Goal: Contribute content: Contribute content

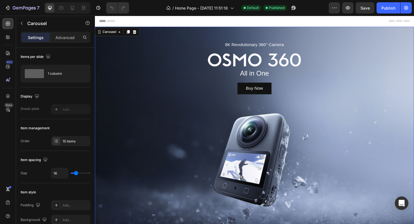
click at [106, 134] on icon "Carousel Back Arrow" at bounding box center [104, 137] width 9 height 9
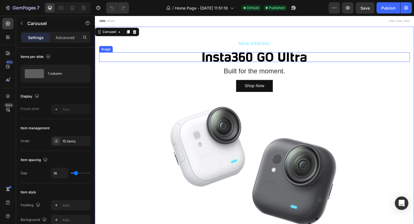
click at [304, 61] on img at bounding box center [263, 60] width 113 height 10
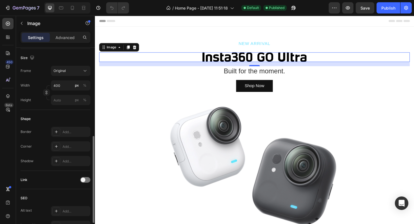
scroll to position [232, 0]
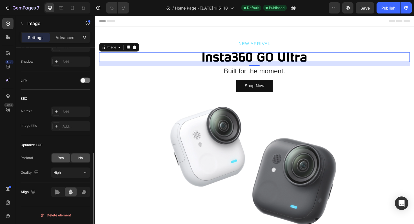
click at [60, 159] on span "Yes" at bounding box center [61, 158] width 6 height 5
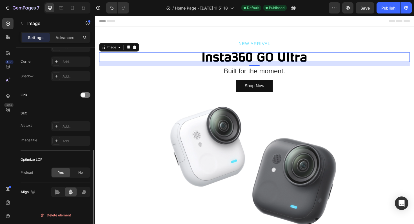
scroll to position [218, 0]
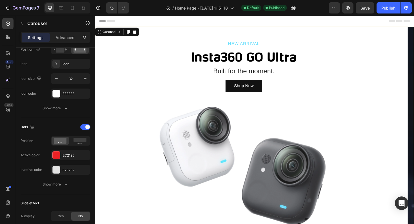
scroll to position [0, 0]
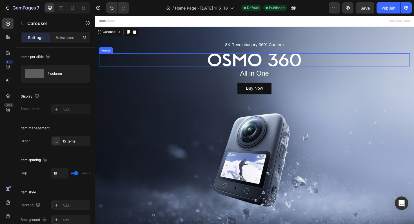
click at [289, 62] on img at bounding box center [263, 63] width 99 height 14
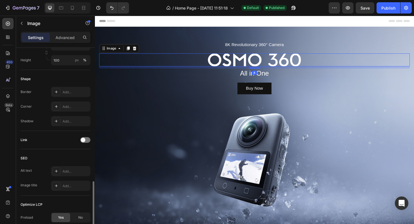
scroll to position [232, 0]
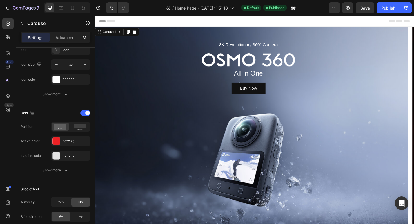
scroll to position [0, 0]
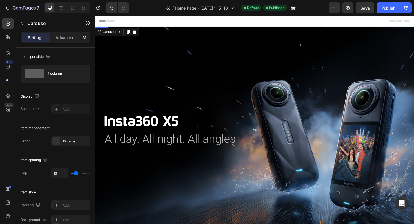
click at [312, 125] on img at bounding box center [264, 137] width 338 height 221
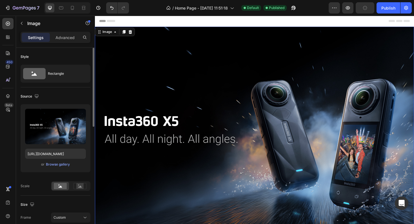
scroll to position [24, 0]
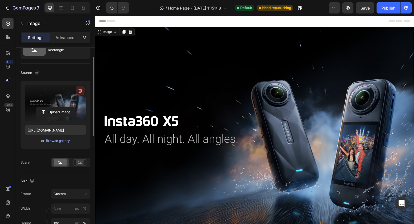
click at [79, 91] on icon "button" at bounding box center [81, 91] width 4 height 4
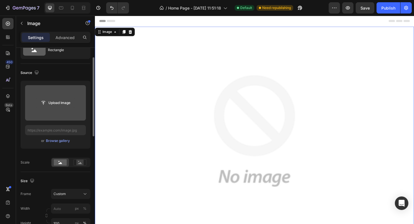
click at [55, 106] on input "file" at bounding box center [55, 103] width 39 height 10
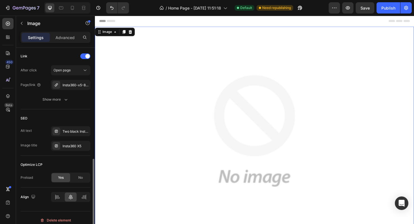
type input "[URL][DOMAIN_NAME]"
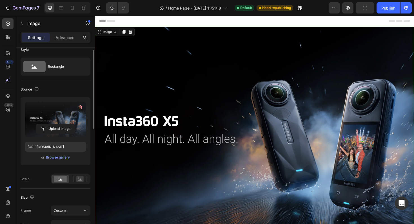
scroll to position [2, 0]
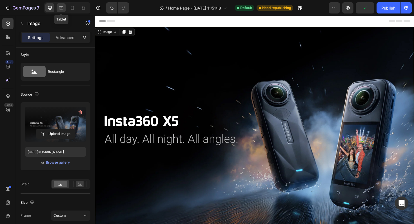
click at [59, 8] on icon at bounding box center [61, 8] width 6 height 6
type input "100"
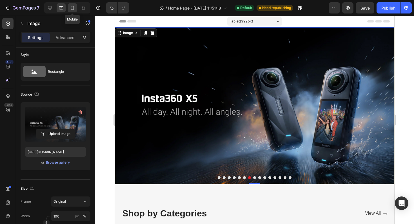
click at [72, 6] on icon at bounding box center [72, 8] width 3 height 4
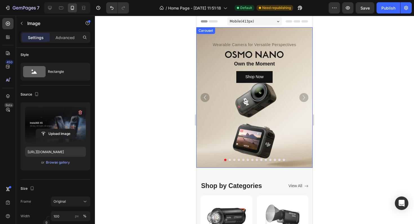
click at [248, 160] on button "Dot" at bounding box center [248, 160] width 2 height 2
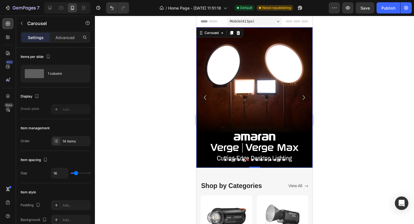
click at [243, 160] on button "Dot" at bounding box center [243, 160] width 2 height 2
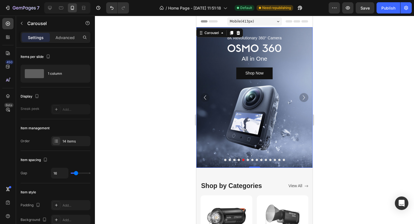
click at [206, 98] on icon "Carousel Back Arrow" at bounding box center [204, 97] width 9 height 9
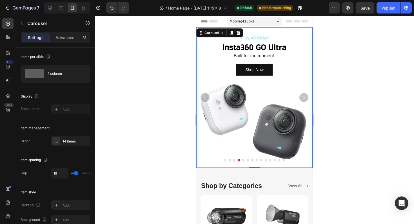
click at [206, 98] on icon "Carousel Back Arrow" at bounding box center [204, 97] width 9 height 9
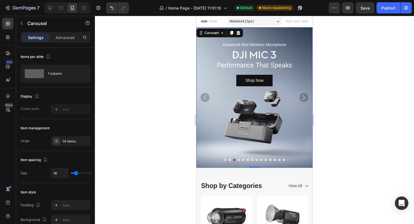
click at [206, 98] on icon "Carousel Back Arrow" at bounding box center [204, 97] width 9 height 9
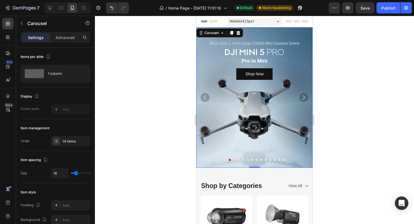
click at [303, 99] on icon "Carousel Next Arrow" at bounding box center [303, 97] width 9 height 9
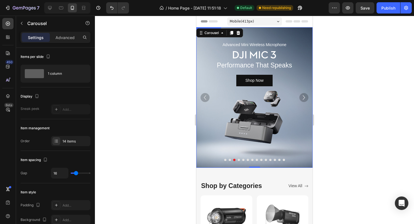
click at [252, 105] on div "Background Image" at bounding box center [254, 97] width 116 height 141
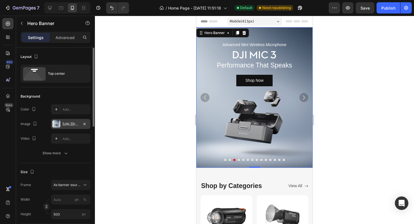
click at [55, 124] on div at bounding box center [56, 124] width 8 height 8
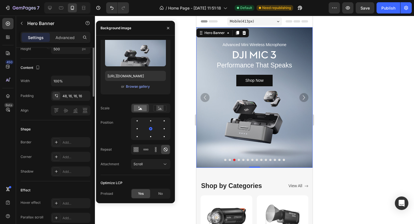
scroll to position [276, 0]
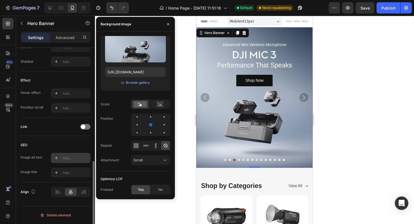
click at [69, 155] on div "Add..." at bounding box center [70, 158] width 39 height 10
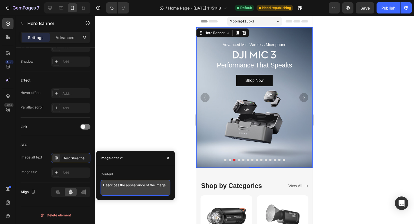
click at [120, 180] on textarea "Describes the appearance of the image" at bounding box center [135, 188] width 70 height 16
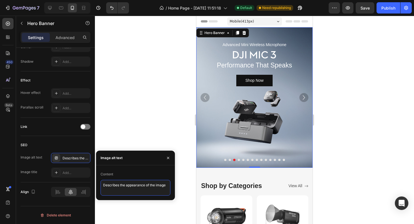
click at [120, 180] on textarea "Describes the appearance of the image" at bounding box center [135, 188] width 70 height 16
type textarea "DJI Mic 3 Banner"
click at [69, 172] on div "Add..." at bounding box center [75, 173] width 26 height 5
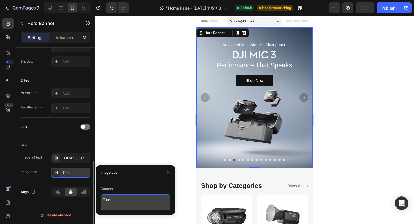
click at [111, 195] on textarea "Title" at bounding box center [135, 203] width 70 height 16
paste textarea "DJI Mic 3 Banner"
type textarea "DJI Mic 3 Banner"
click at [59, 145] on div "SEO" at bounding box center [56, 145] width 70 height 9
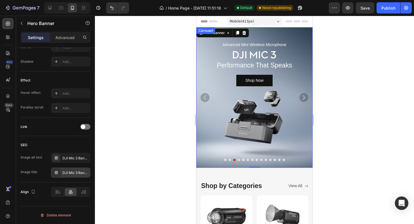
click at [207, 93] on icon "Carousel Back Arrow" at bounding box center [204, 97] width 9 height 9
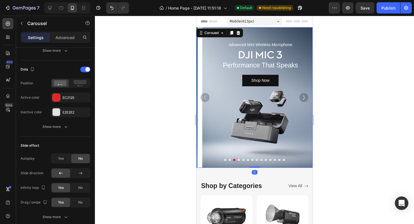
scroll to position [0, 0]
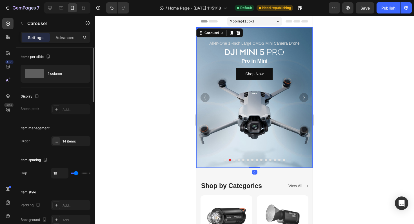
click at [243, 100] on div "Background Image" at bounding box center [254, 97] width 116 height 141
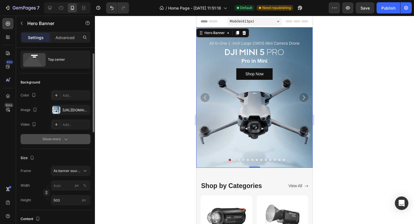
scroll to position [16, 0]
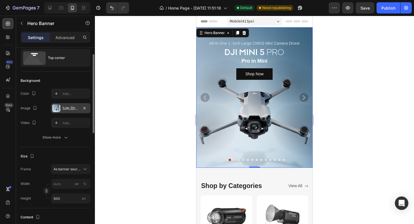
click at [55, 109] on div at bounding box center [56, 108] width 8 height 8
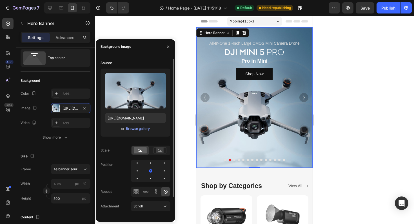
scroll to position [24, 0]
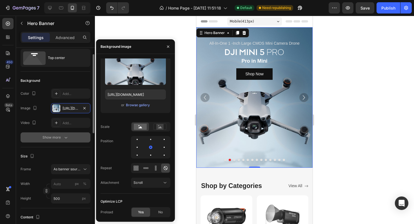
click at [31, 142] on button "Show more" at bounding box center [56, 138] width 70 height 10
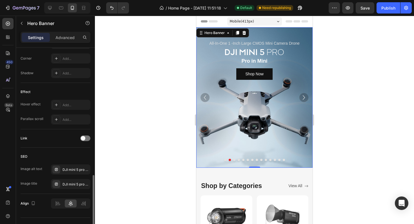
scroll to position [290, 0]
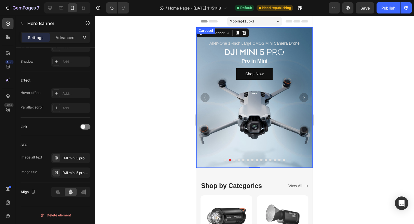
click at [205, 97] on icon "Carousel Back Arrow" at bounding box center [204, 97] width 9 height 9
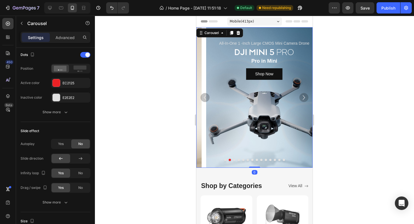
scroll to position [0, 0]
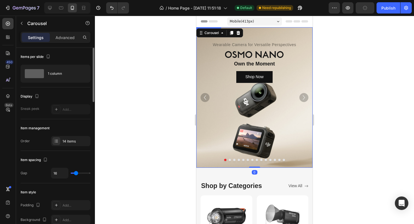
click at [257, 119] on div "Background Image" at bounding box center [254, 97] width 116 height 141
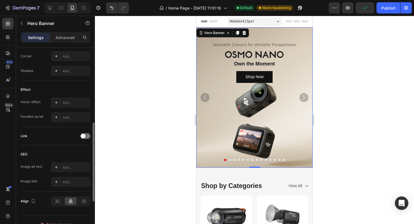
scroll to position [276, 0]
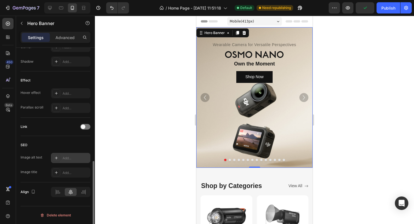
click at [72, 156] on div "Add..." at bounding box center [75, 158] width 26 height 5
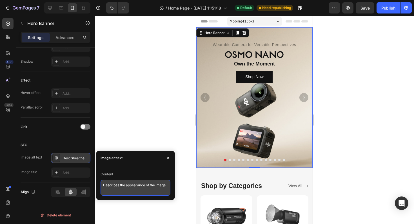
click at [124, 182] on textarea "Describes the appearance of the image" at bounding box center [135, 188] width 70 height 16
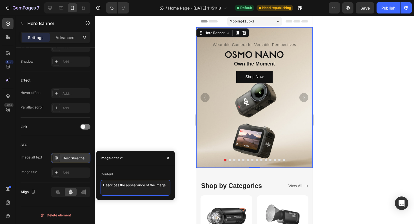
click at [124, 182] on textarea "Describes the appearance of the image" at bounding box center [135, 188] width 70 height 16
type textarea "DJI Osmo Nano Banner"
click at [69, 172] on div "Add..." at bounding box center [75, 173] width 26 height 5
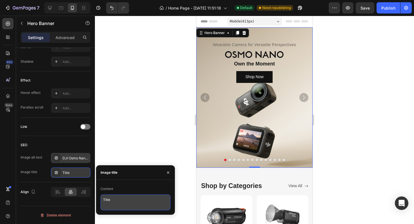
click at [124, 200] on textarea "Title" at bounding box center [135, 203] width 70 height 16
paste textarea "DJI Osmo Nano Banner"
type textarea "DJI Osmo Nano Banner"
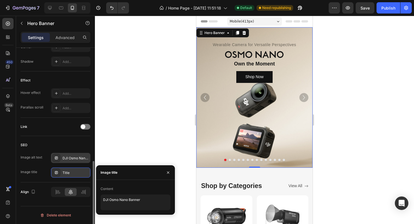
click at [45, 144] on div "SEO" at bounding box center [56, 145] width 70 height 9
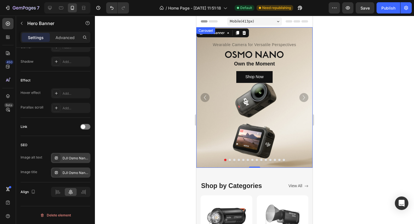
click at [304, 95] on icon "Carousel Next Arrow" at bounding box center [303, 97] width 9 height 9
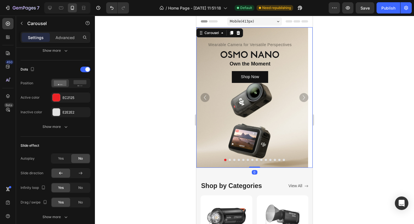
scroll to position [0, 0]
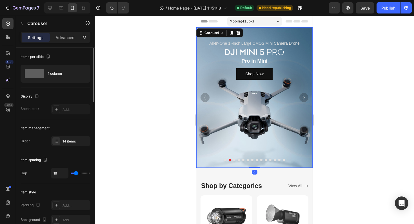
click at [304, 95] on icon "Carousel Next Arrow" at bounding box center [303, 97] width 9 height 9
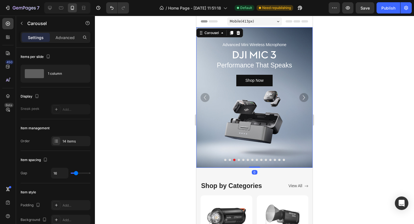
click at [304, 95] on icon "Carousel Next Arrow" at bounding box center [303, 97] width 9 height 9
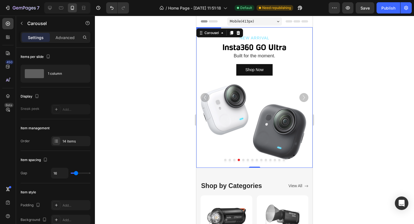
click at [250, 106] on div "Background Image" at bounding box center [254, 97] width 116 height 141
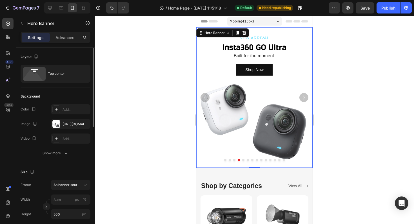
scroll to position [20, 0]
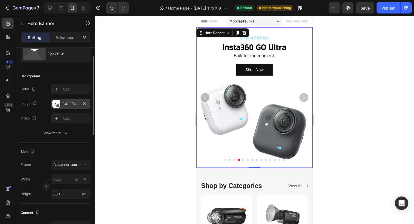
click at [56, 102] on div at bounding box center [56, 104] width 8 height 8
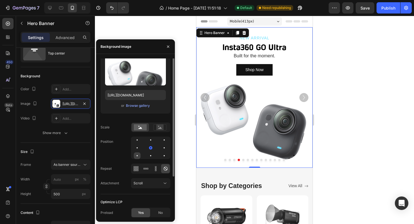
scroll to position [24, 0]
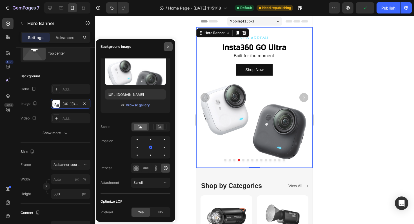
click at [170, 46] on icon "button" at bounding box center [168, 46] width 5 height 5
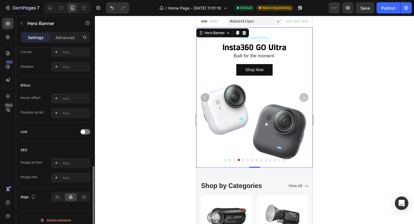
scroll to position [276, 0]
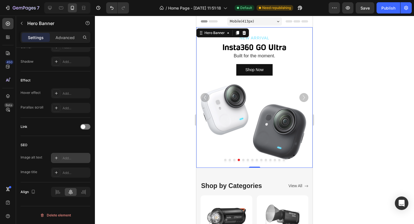
click at [74, 159] on div "Add..." at bounding box center [75, 158] width 26 height 5
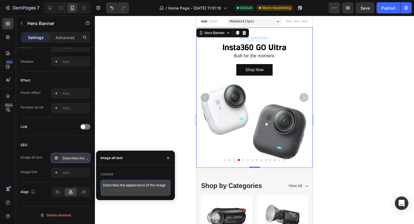
click at [117, 185] on textarea "Describes the appearance of the image" at bounding box center [135, 188] width 70 height 16
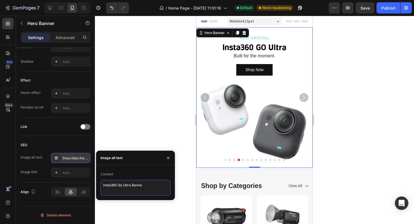
type textarea "Insta360 Go Ultra Banner"
click at [76, 176] on div "Add..." at bounding box center [70, 173] width 39 height 10
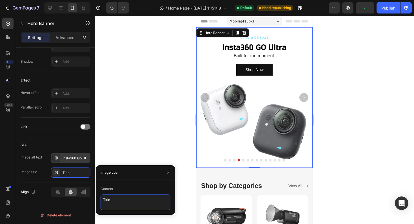
click at [123, 199] on textarea "Title" at bounding box center [135, 203] width 70 height 16
paste textarea "Insta360 Go Ultra Banner"
type textarea "Insta360 Go Ultra Banner"
click at [60, 144] on div "SEO" at bounding box center [56, 145] width 70 height 9
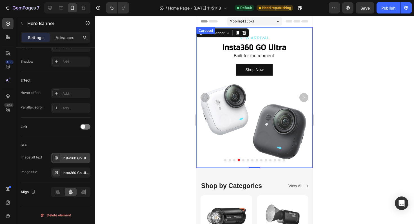
click at [306, 98] on icon "Carousel Next Arrow" at bounding box center [303, 97] width 9 height 9
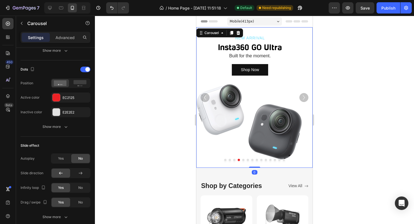
scroll to position [0, 0]
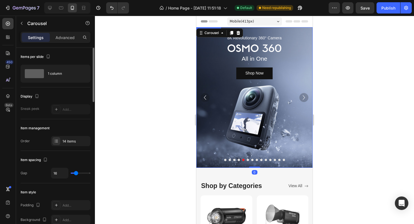
click at [251, 114] on div "Background Image" at bounding box center [254, 97] width 116 height 141
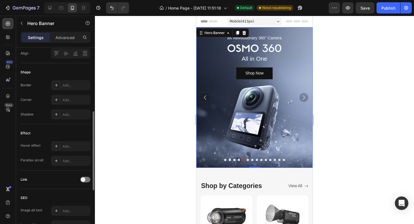
scroll to position [276, 0]
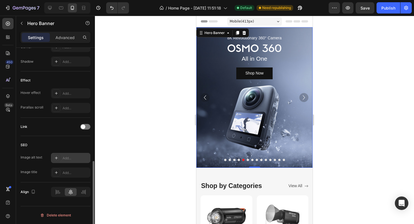
click at [75, 159] on div "Add..." at bounding box center [75, 158] width 26 height 5
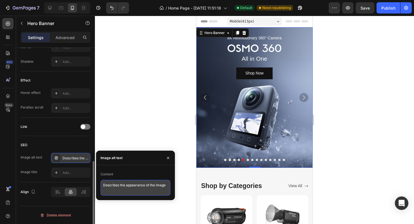
click at [117, 189] on textarea "Describes the appearance of the image" at bounding box center [135, 188] width 70 height 16
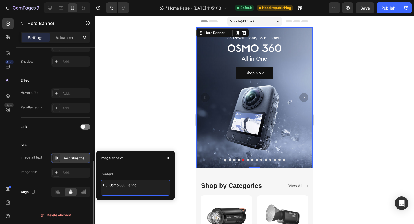
type textarea "DJI Osmo 360 Banner"
click at [73, 175] on div "Add..." at bounding box center [75, 173] width 26 height 5
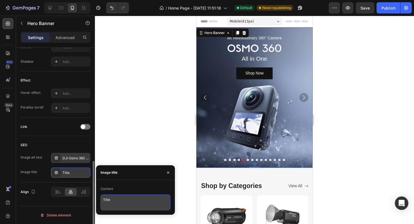
click at [118, 195] on textarea "Title" at bounding box center [135, 203] width 70 height 16
paste textarea "DJI Osmo 360 Banner"
type textarea "DJI Osmo 360 Banner"
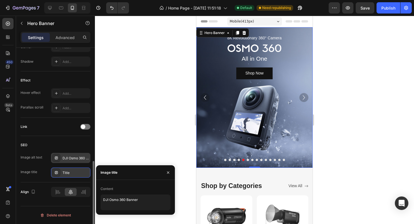
click at [66, 148] on div "SEO" at bounding box center [56, 145] width 70 height 9
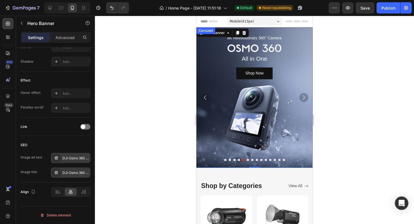
click at [305, 97] on icon "Carousel Next Arrow" at bounding box center [303, 97] width 9 height 9
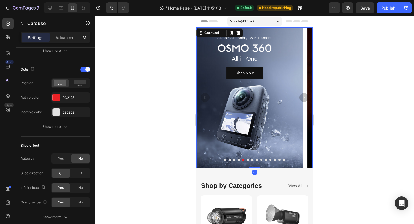
scroll to position [0, 0]
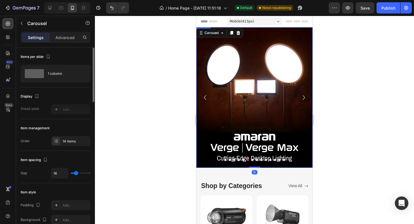
click at [252, 92] on img at bounding box center [254, 97] width 116 height 141
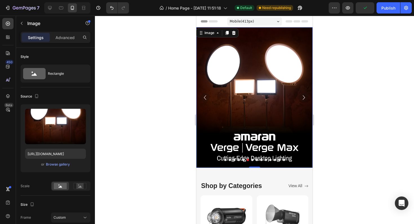
click at [252, 94] on img at bounding box center [254, 97] width 116 height 141
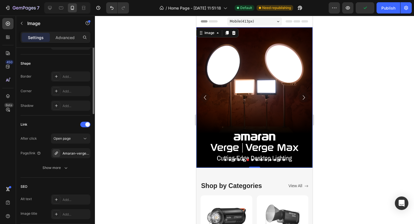
scroll to position [276, 0]
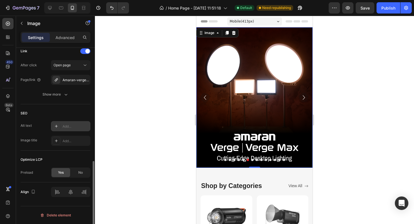
click at [75, 125] on div "Add..." at bounding box center [75, 126] width 26 height 5
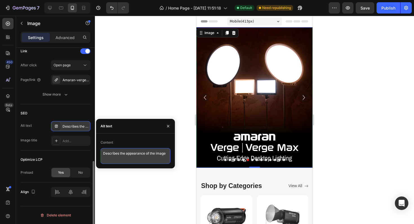
click at [123, 158] on textarea "Describes the appearance of the image" at bounding box center [135, 156] width 70 height 16
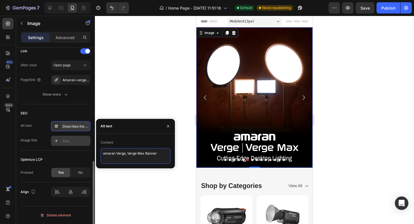
type textarea "amaran Verge, Verge Max Banner"
click at [77, 140] on div "Add..." at bounding box center [75, 141] width 26 height 5
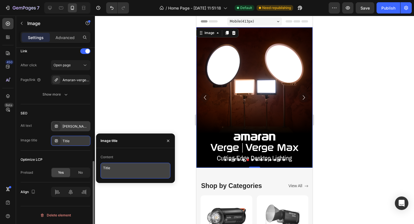
click at [108, 165] on textarea "Title" at bounding box center [135, 171] width 70 height 16
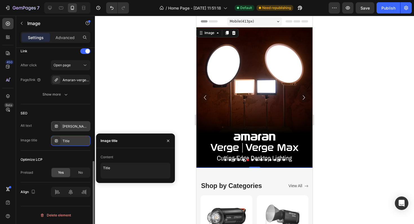
click at [75, 122] on div "[PERSON_NAME], Verge Max Banner" at bounding box center [70, 126] width 39 height 10
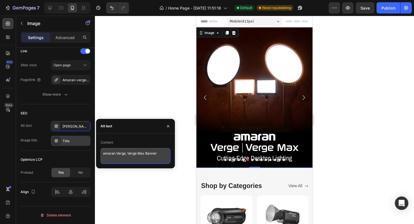
click at [135, 156] on textarea "amaran Verge, Verge Max Banner" at bounding box center [135, 156] width 70 height 16
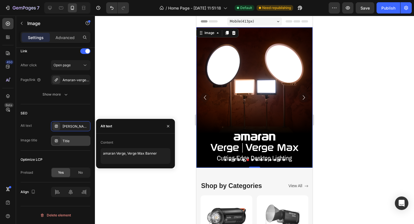
click at [79, 139] on div "Title" at bounding box center [75, 141] width 26 height 5
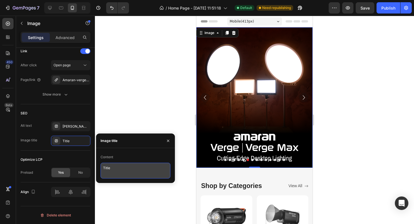
click at [122, 167] on textarea "Title" at bounding box center [135, 171] width 70 height 16
paste textarea "amaran Verge, Verge Max Banner"
type textarea "amaran Verge, Verge Max Banner"
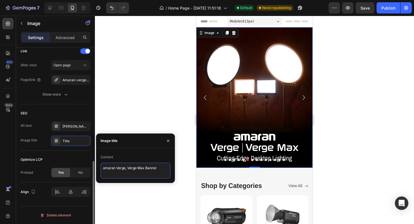
click at [62, 116] on div "SEO" at bounding box center [56, 113] width 70 height 9
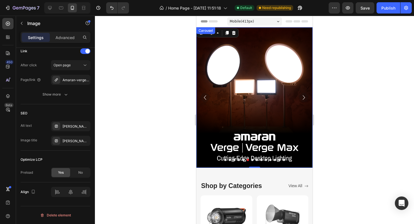
click at [300, 97] on icon "Carousel Next Arrow" at bounding box center [303, 97] width 9 height 9
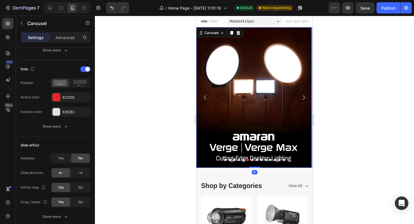
scroll to position [0, 0]
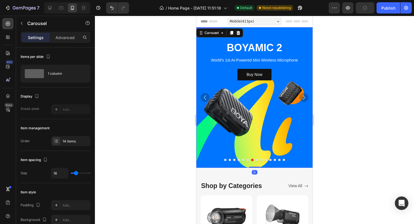
click at [262, 102] on div "Background Image" at bounding box center [254, 97] width 116 height 141
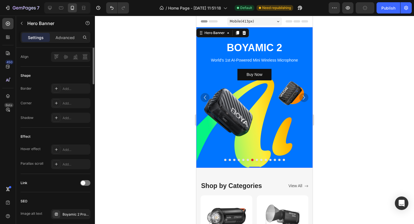
scroll to position [276, 0]
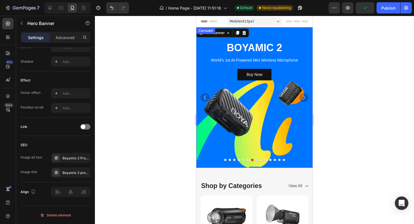
click at [301, 98] on icon "Carousel Next Arrow" at bounding box center [303, 97] width 9 height 9
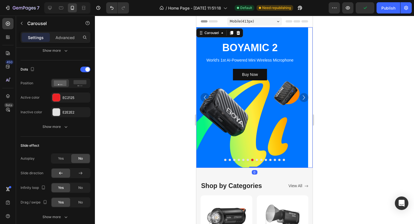
scroll to position [0, 0]
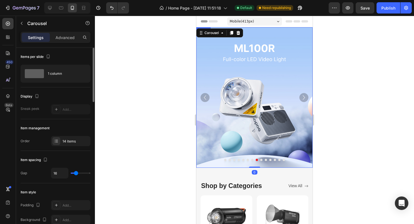
click at [248, 108] on img at bounding box center [254, 97] width 116 height 141
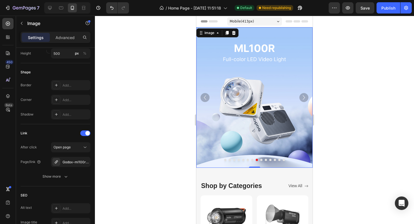
scroll to position [276, 0]
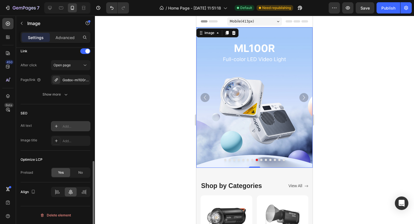
click at [66, 127] on div "Add..." at bounding box center [75, 126] width 26 height 5
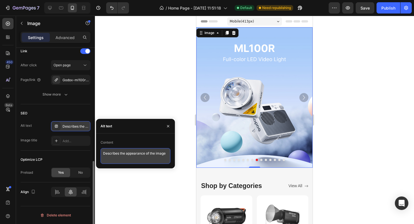
click at [124, 150] on textarea "Describes the appearance of the image" at bounding box center [135, 156] width 70 height 16
type textarea "Godox ML100 R banner"
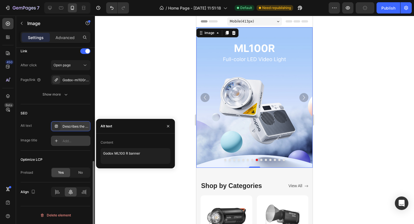
click at [62, 140] on div "Add..." at bounding box center [70, 141] width 39 height 10
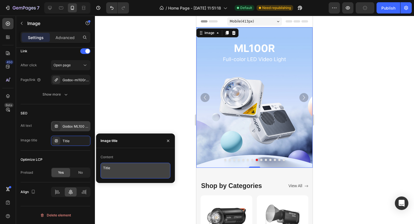
click at [113, 166] on textarea "Title" at bounding box center [135, 171] width 70 height 16
paste textarea "Godox ML100 R banner"
type textarea "Godox ML100 R banner"
click at [44, 129] on div "Alt text Godox ML100 R banner" at bounding box center [56, 126] width 70 height 10
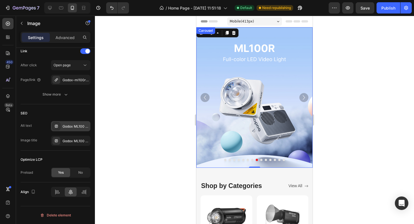
click at [304, 99] on icon "Carousel Next Arrow" at bounding box center [303, 97] width 9 height 9
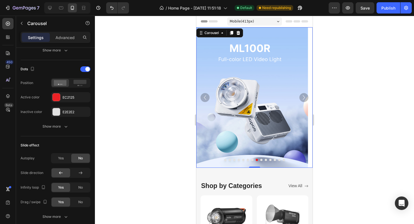
scroll to position [0, 0]
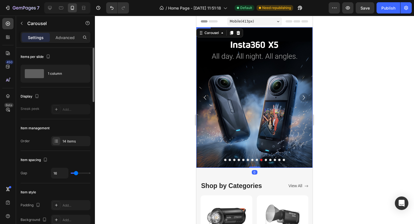
click at [249, 94] on img at bounding box center [254, 97] width 116 height 141
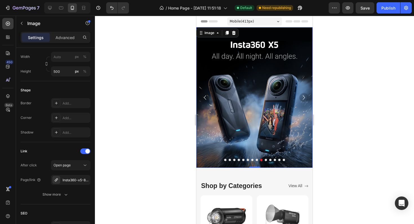
scroll to position [276, 0]
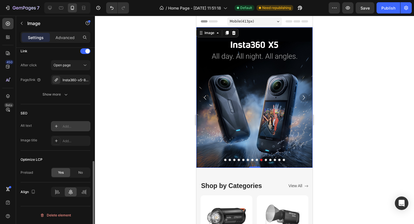
click at [67, 127] on div "Add..." at bounding box center [75, 126] width 26 height 5
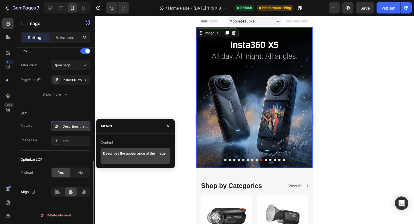
click at [117, 156] on textarea "Describes the appearance of the image" at bounding box center [135, 156] width 70 height 16
type textarea "Insta360 X5 Banner"
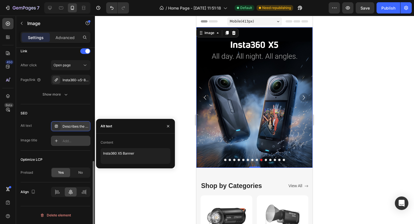
click at [61, 143] on div "Add..." at bounding box center [70, 141] width 39 height 10
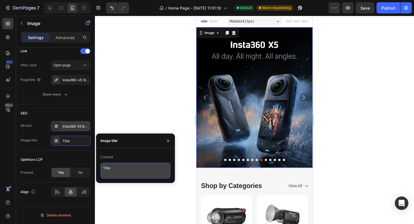
click at [111, 165] on textarea "Title" at bounding box center [135, 171] width 70 height 16
paste textarea "Insta360 X5 Banner"
type textarea "Insta360 X5 Banner"
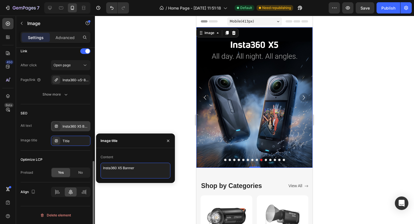
click at [44, 136] on div "Image title Title" at bounding box center [56, 141] width 70 height 10
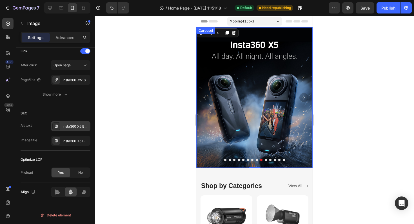
click at [307, 97] on icon "Carousel Next Arrow" at bounding box center [303, 97] width 9 height 9
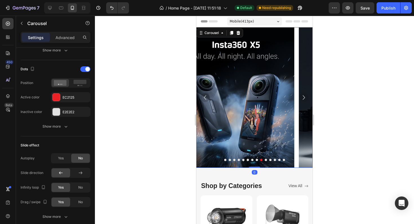
scroll to position [0, 0]
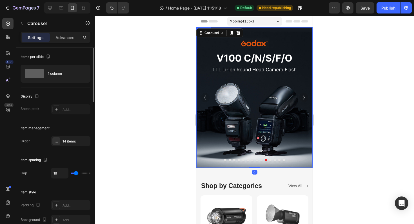
click at [247, 103] on img at bounding box center [254, 97] width 116 height 141
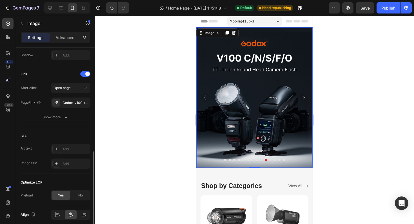
scroll to position [276, 0]
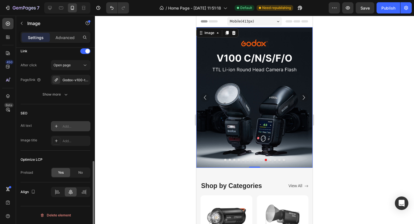
click at [71, 125] on div "Add..." at bounding box center [75, 126] width 26 height 5
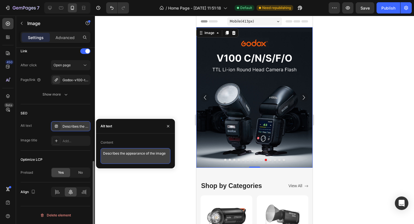
click at [109, 150] on textarea "Describes the appearance of the image" at bounding box center [135, 156] width 70 height 16
type textarea "Godox V100 banner"
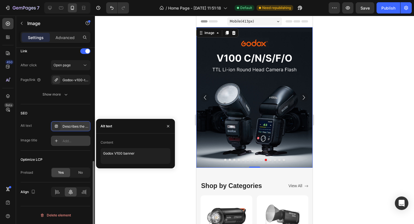
click at [62, 139] on div "Add..." at bounding box center [70, 141] width 39 height 10
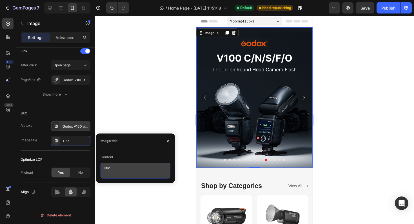
click at [114, 164] on textarea "Title" at bounding box center [135, 171] width 70 height 16
paste textarea "Godox V100 banner"
type textarea "Godox V100 banner"
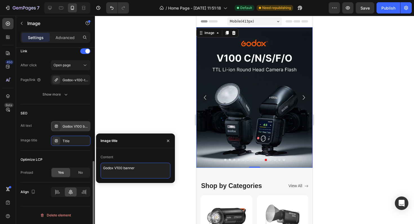
click at [70, 111] on div "SEO" at bounding box center [56, 113] width 70 height 9
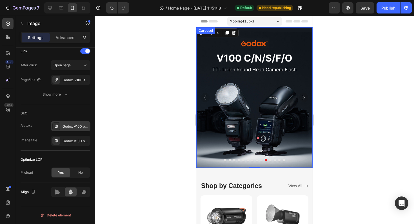
click at [303, 96] on icon "Carousel Next Arrow" at bounding box center [303, 97] width 9 height 9
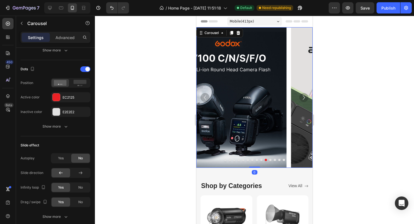
scroll to position [0, 0]
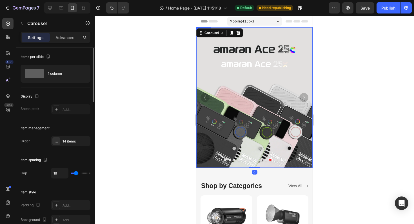
click at [258, 107] on img at bounding box center [254, 97] width 116 height 141
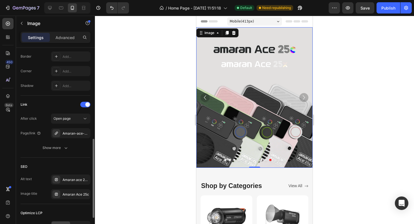
scroll to position [276, 0]
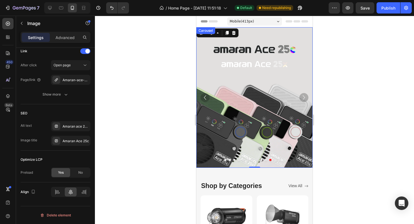
click at [305, 98] on icon "Carousel Next Arrow" at bounding box center [303, 97] width 9 height 9
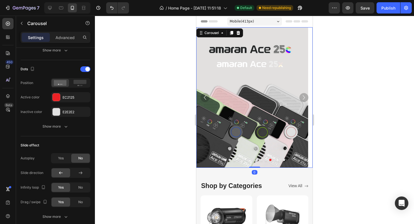
scroll to position [0, 0]
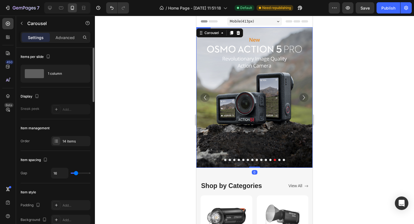
click at [266, 98] on img at bounding box center [254, 97] width 116 height 141
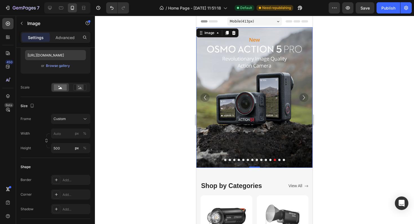
scroll to position [276, 0]
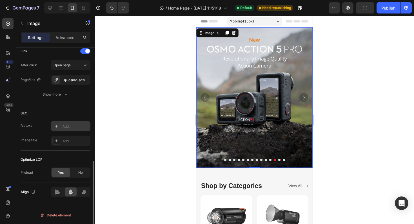
click at [73, 124] on div "Add..." at bounding box center [75, 126] width 26 height 5
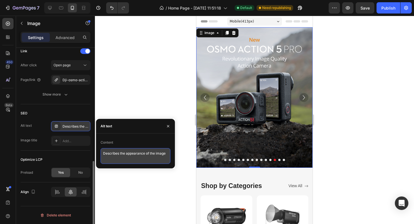
click at [114, 152] on textarea "Describes the appearance of the image" at bounding box center [135, 156] width 70 height 16
type textarea "DJI Osmo Action 5 Pro Banner"
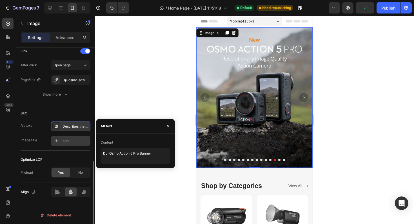
click at [67, 142] on div "Add..." at bounding box center [75, 141] width 26 height 5
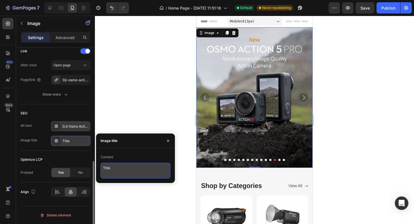
click at [107, 167] on textarea "Title" at bounding box center [135, 171] width 70 height 16
paste textarea "DJI Osmo Action 5 Pro Banner"
type textarea "DJI Osmo Action 5 Pro Banner"
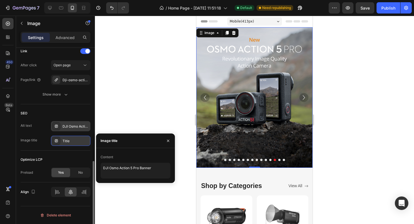
click at [60, 153] on div "Optimize LCP Preload Yes No" at bounding box center [56, 167] width 70 height 32
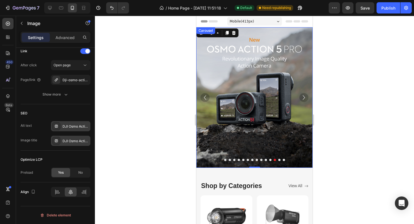
click at [304, 97] on icon "Carousel Next Arrow" at bounding box center [303, 97] width 9 height 9
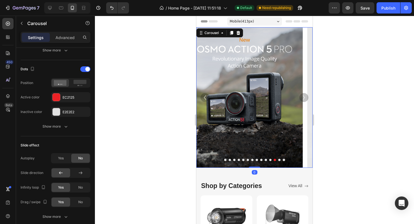
scroll to position [0, 0]
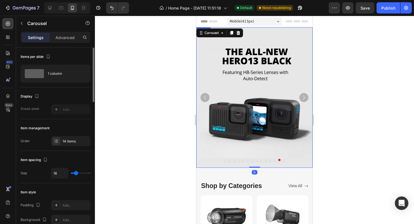
click at [233, 109] on img at bounding box center [254, 97] width 116 height 141
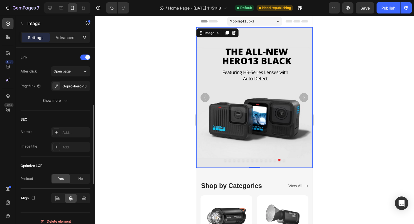
scroll to position [276, 0]
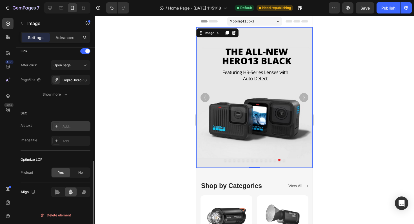
click at [77, 125] on div "Add..." at bounding box center [75, 126] width 26 height 5
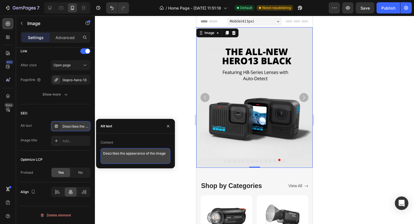
click at [127, 153] on textarea "Describes the appearance of the image" at bounding box center [135, 156] width 70 height 16
type textarea "GoPro Hero 13 Black Banner"
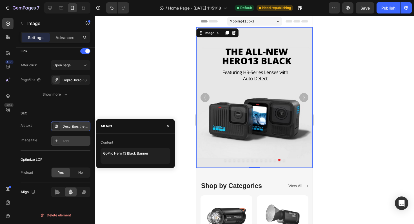
click at [68, 143] on div "Add..." at bounding box center [75, 141] width 26 height 5
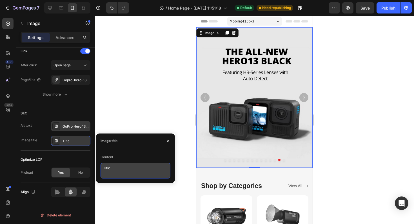
click at [115, 165] on textarea "Title" at bounding box center [135, 171] width 70 height 16
paste textarea "GoPro Hero 13 Black Banner"
type textarea "GoPro Hero 13 Black Banner"
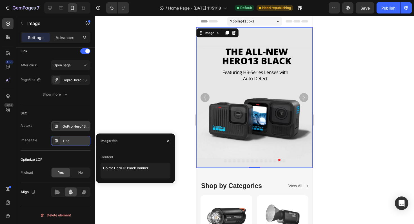
click at [63, 106] on div "SEO Alt text GoPro Hero 13 Black Banner Image title Title" at bounding box center [56, 127] width 70 height 46
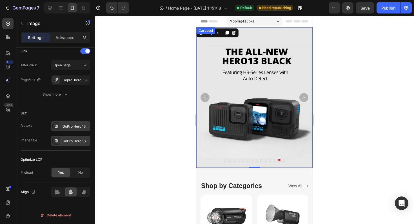
click at [302, 97] on icon "Carousel Next Arrow" at bounding box center [303, 97] width 9 height 9
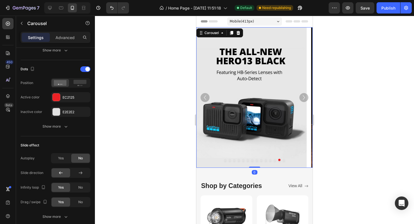
scroll to position [0, 0]
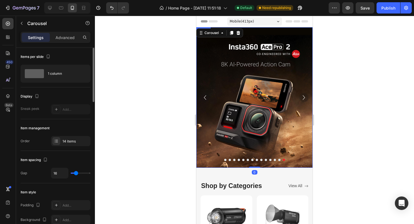
click at [243, 112] on img at bounding box center [254, 97] width 116 height 141
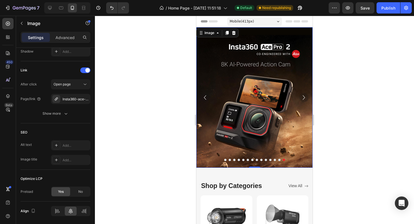
scroll to position [276, 0]
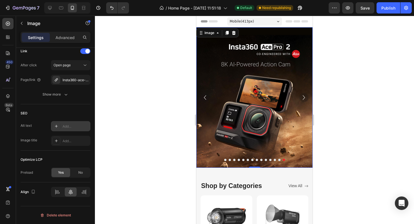
click at [71, 125] on div "Add..." at bounding box center [75, 126] width 26 height 5
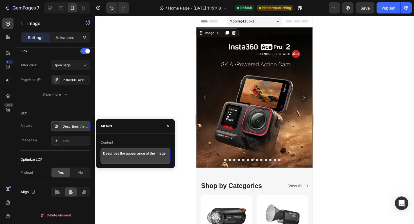
click at [125, 149] on textarea "Describes the appearance of the image" at bounding box center [135, 156] width 70 height 16
type textarea "Insta360 Ace Pro 2 Banner"
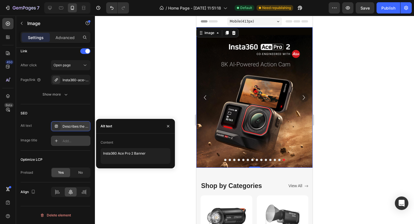
click at [64, 143] on div "Add..." at bounding box center [75, 141] width 26 height 5
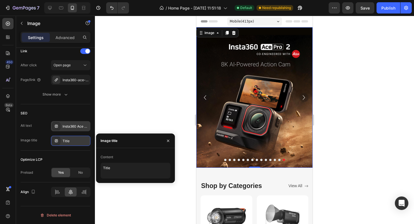
click at [119, 160] on div "Content" at bounding box center [135, 157] width 70 height 9
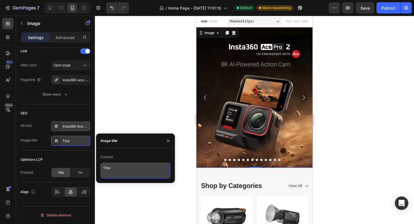
click at [119, 170] on textarea "Title" at bounding box center [135, 171] width 70 height 16
paste textarea "Insta360 Ace Pro 2 Banner"
type textarea "Insta360 Ace Pro 2 Banner"
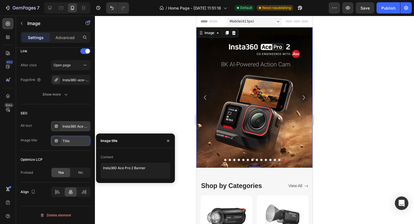
click at [44, 136] on div "Alt text Insta360 Ace Pro 2 Banner Image title Title" at bounding box center [56, 133] width 70 height 25
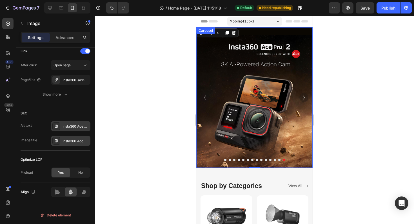
click at [302, 95] on icon "Carousel Next Arrow" at bounding box center [303, 97] width 9 height 9
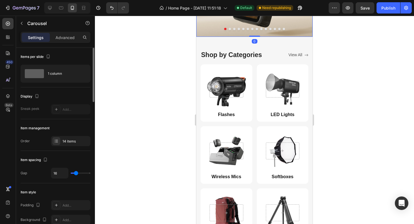
scroll to position [137, 0]
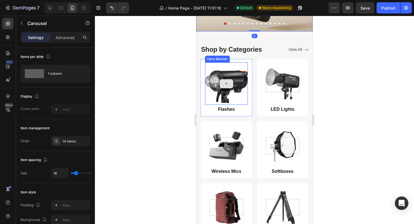
click at [233, 84] on div at bounding box center [226, 83] width 34 height 17
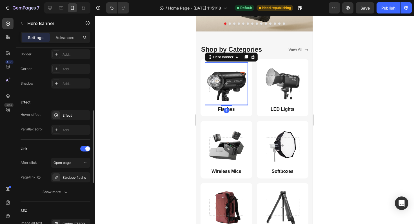
scroll to position [319, 0]
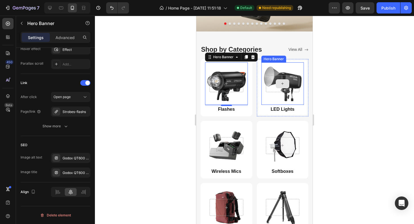
click at [293, 75] on div at bounding box center [283, 83] width 34 height 17
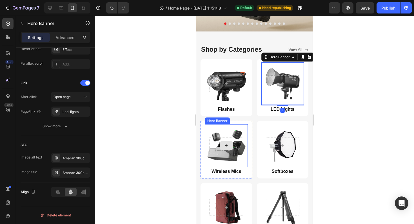
click at [233, 147] on div at bounding box center [226, 145] width 34 height 17
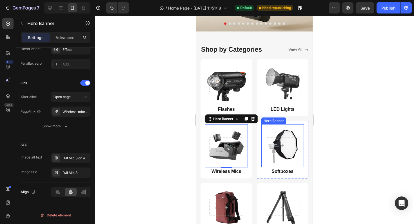
click at [275, 133] on div at bounding box center [282, 146] width 43 height 26
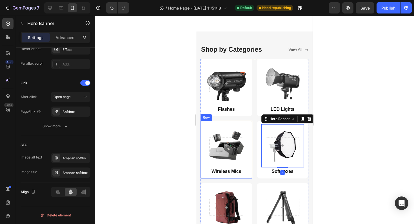
scroll to position [267, 0]
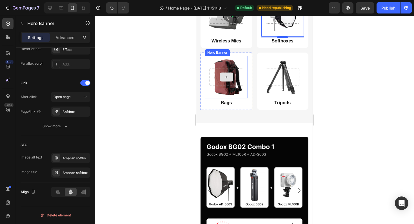
click at [241, 69] on div at bounding box center [226, 77] width 34 height 17
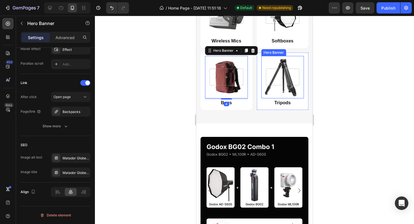
click at [265, 62] on div "Background Image" at bounding box center [282, 77] width 47 height 47
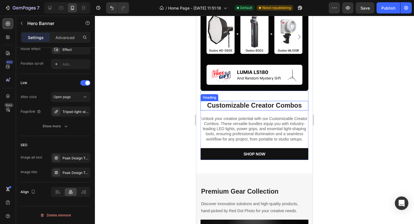
scroll to position [417, 0]
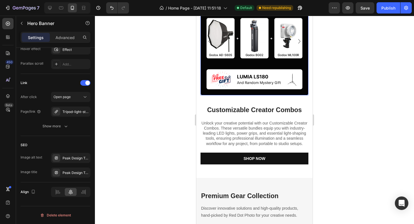
click at [262, 52] on img at bounding box center [254, 42] width 108 height 108
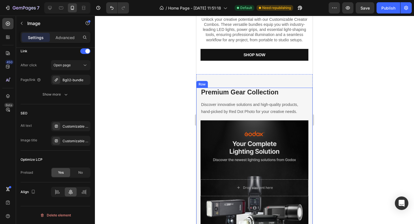
scroll to position [519, 0]
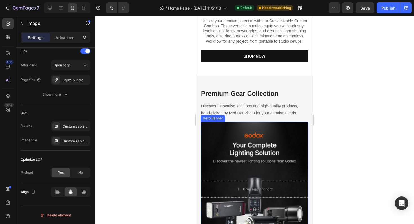
click at [257, 163] on div "Overlay" at bounding box center [254, 189] width 108 height 135
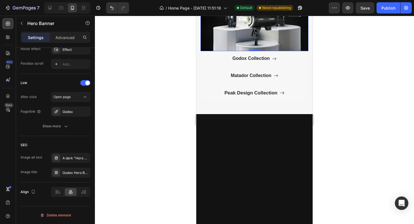
scroll to position [732, 0]
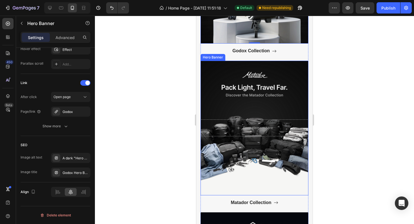
click at [236, 116] on div "Overlay" at bounding box center [254, 128] width 108 height 135
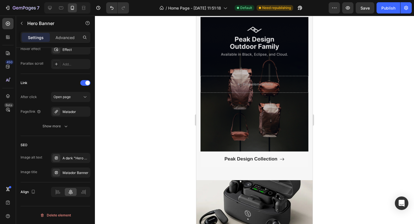
scroll to position [933, 0]
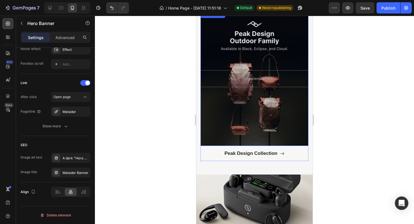
click at [229, 69] on div "Overlay" at bounding box center [254, 78] width 108 height 135
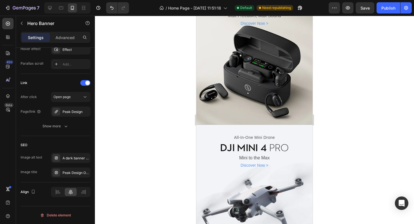
scroll to position [1130, 0]
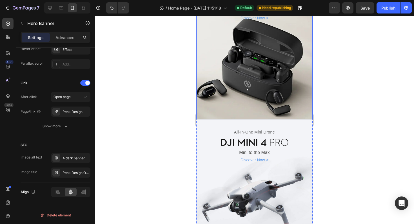
click at [254, 48] on div "Background Image" at bounding box center [254, 49] width 122 height 148
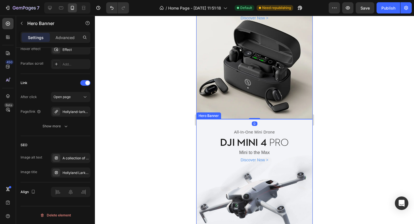
click at [249, 174] on div "Background Image" at bounding box center [254, 190] width 122 height 148
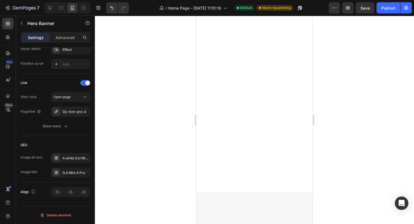
scroll to position [0, 0]
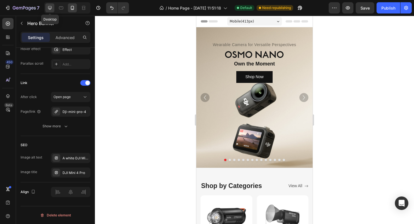
click at [50, 8] on icon at bounding box center [50, 8] width 4 height 4
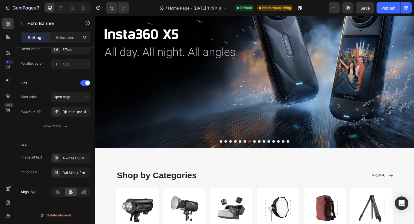
scroll to position [94, 0]
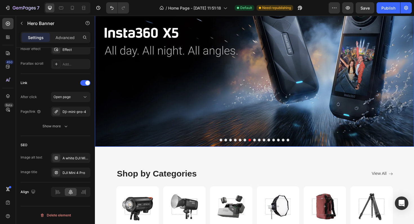
click at [180, 81] on img at bounding box center [264, 44] width 338 height 221
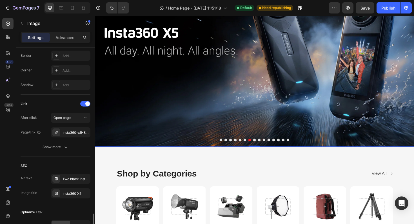
scroll to position [276, 0]
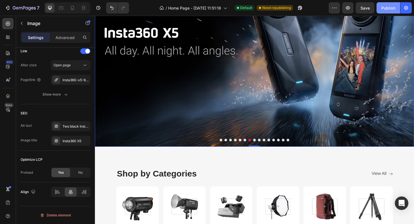
click at [389, 12] on button "Publish" at bounding box center [388, 7] width 24 height 11
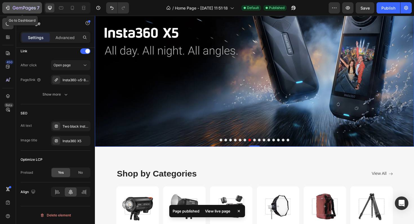
click at [6, 5] on div "7" at bounding box center [22, 8] width 35 height 7
